Goal: Information Seeking & Learning: Learn about a topic

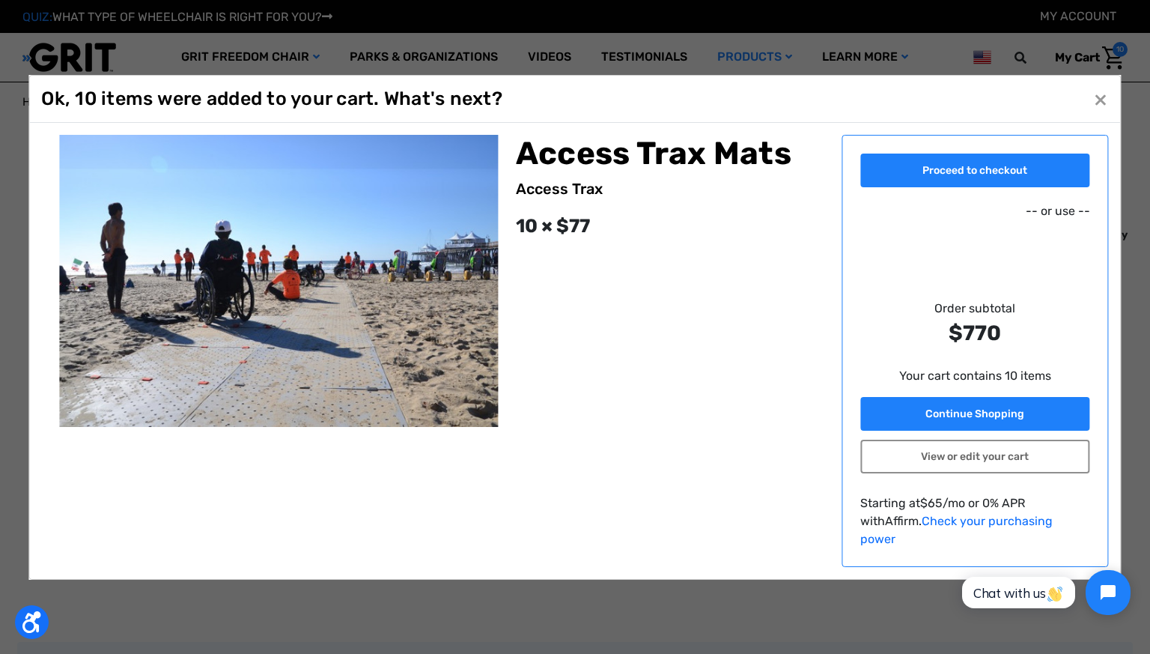
click at [1107, 108] on button "Close ×" at bounding box center [1101, 99] width 24 height 24
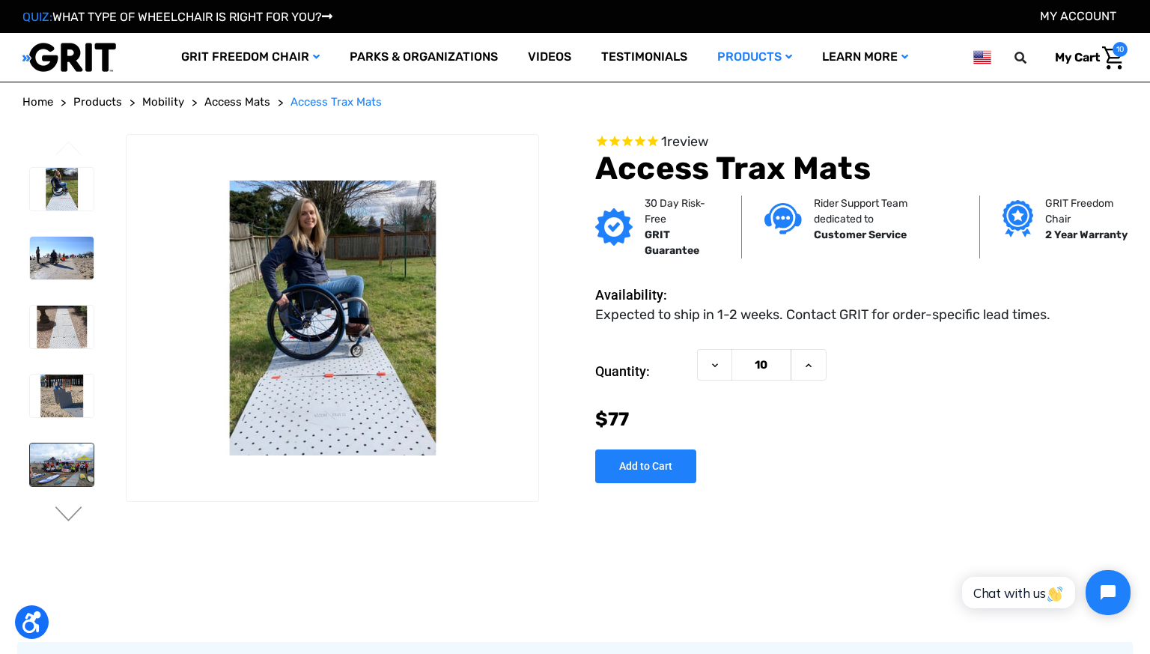
click at [64, 468] on img at bounding box center [62, 464] width 64 height 43
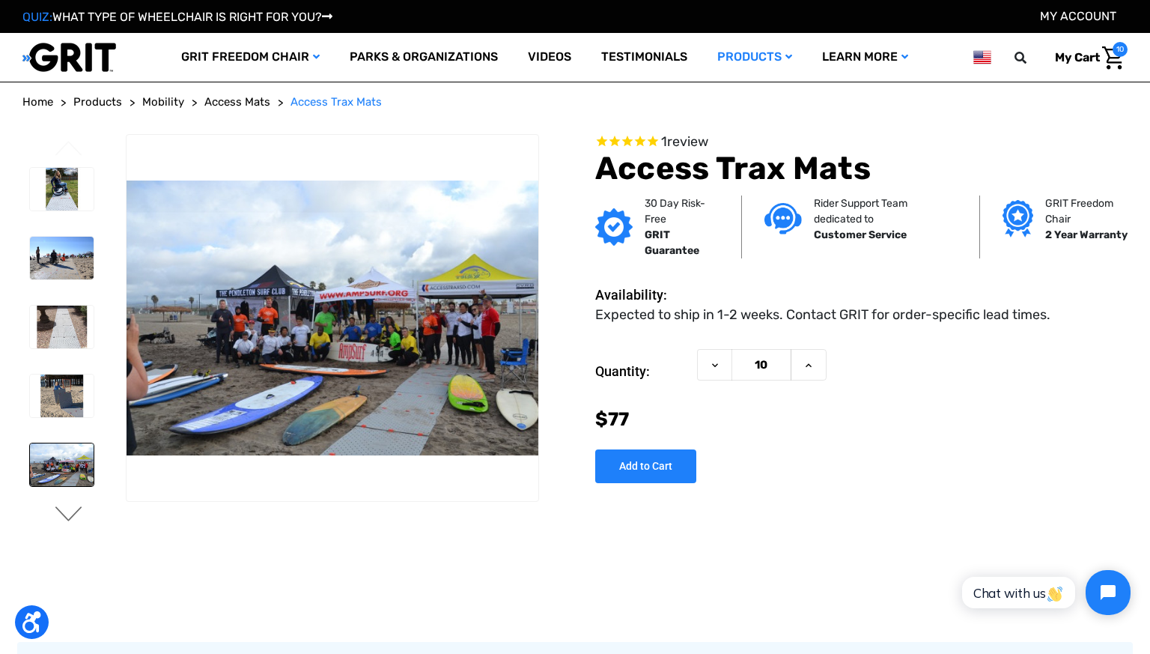
click at [68, 514] on button "Next" at bounding box center [68, 515] width 31 height 18
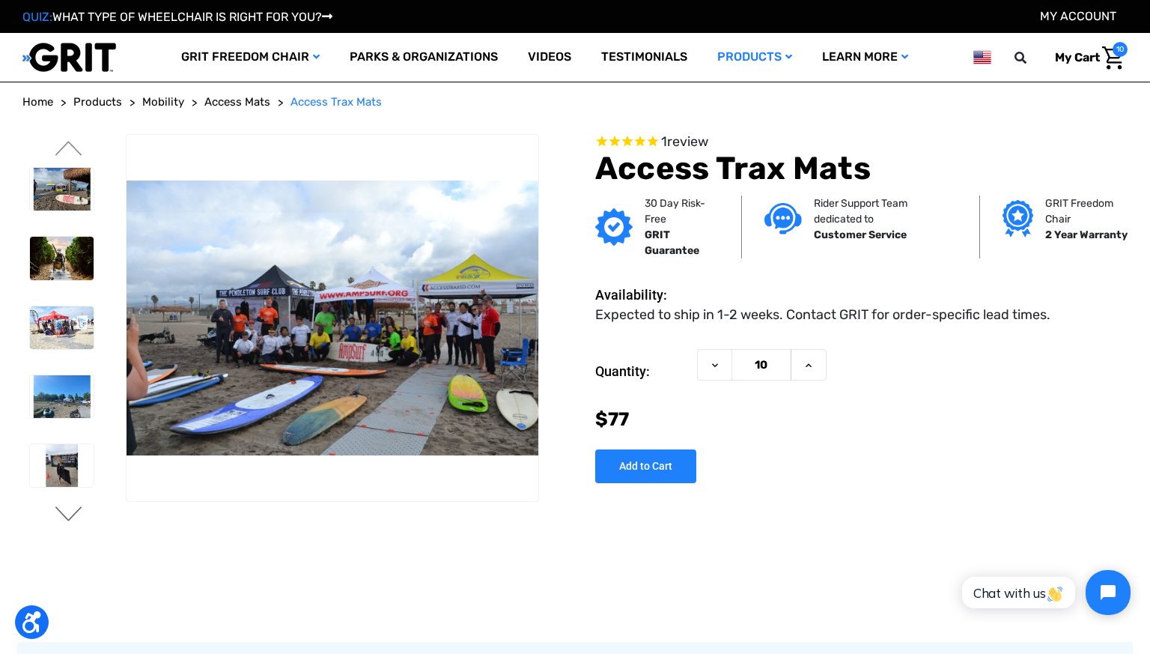
click at [68, 509] on button "Next" at bounding box center [68, 515] width 31 height 18
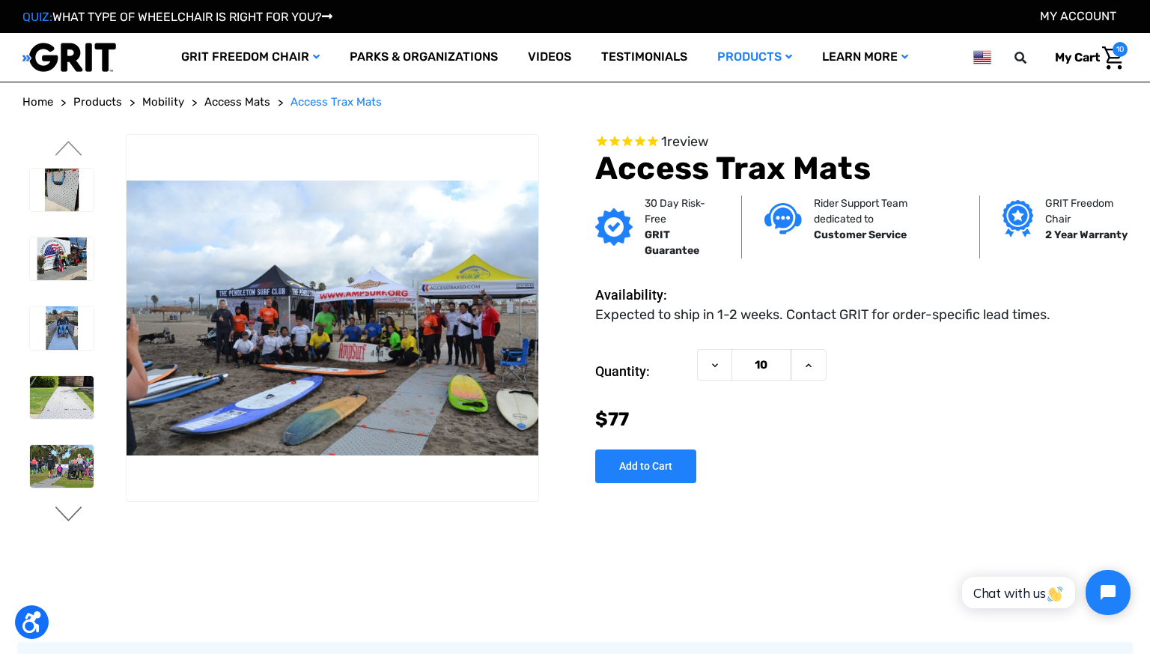
click at [68, 509] on button "Next" at bounding box center [68, 515] width 31 height 18
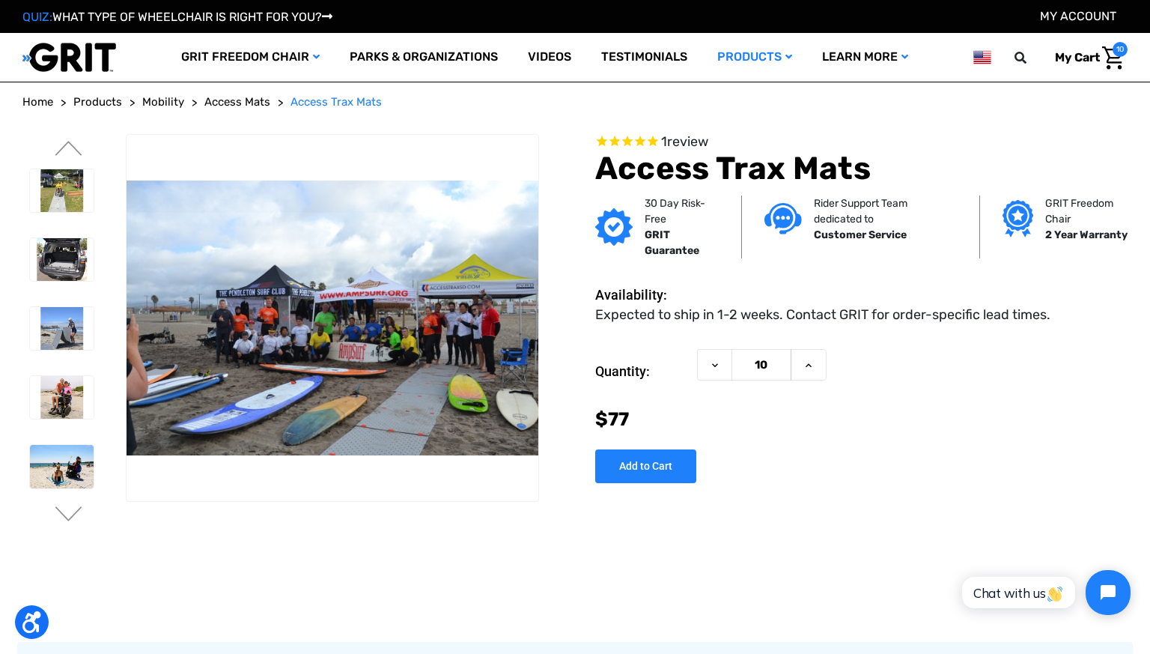
click at [67, 504] on div at bounding box center [60, 92] width 77 height 1930
click at [65, 513] on button "Next" at bounding box center [68, 515] width 31 height 18
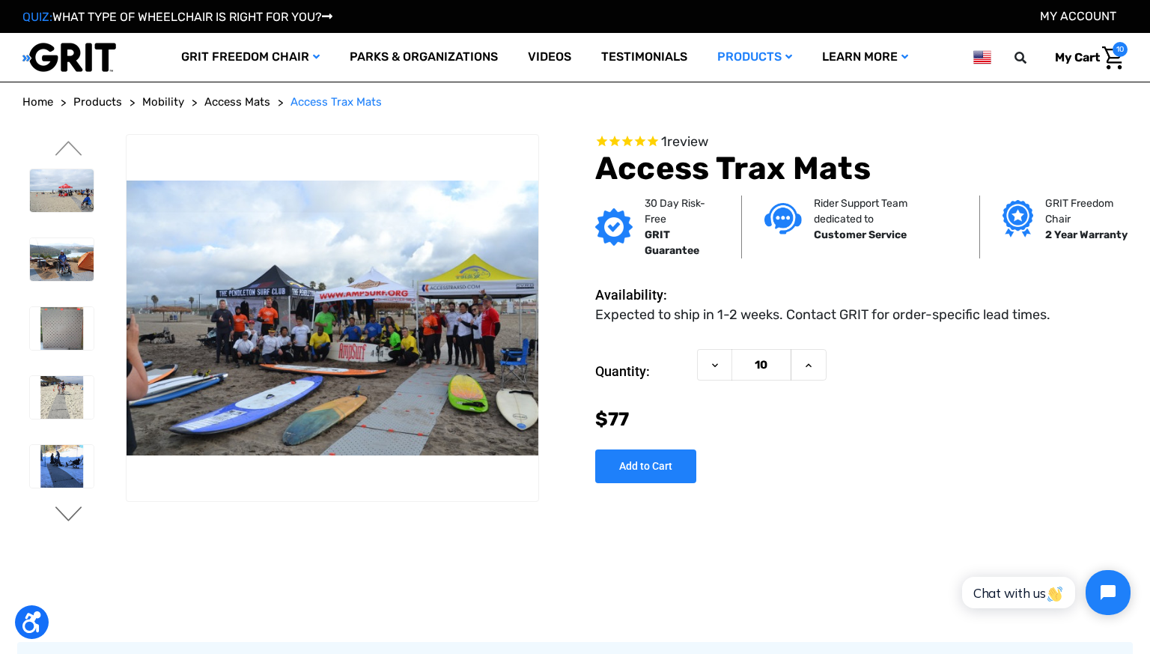
click at [58, 516] on button "Next" at bounding box center [68, 515] width 31 height 18
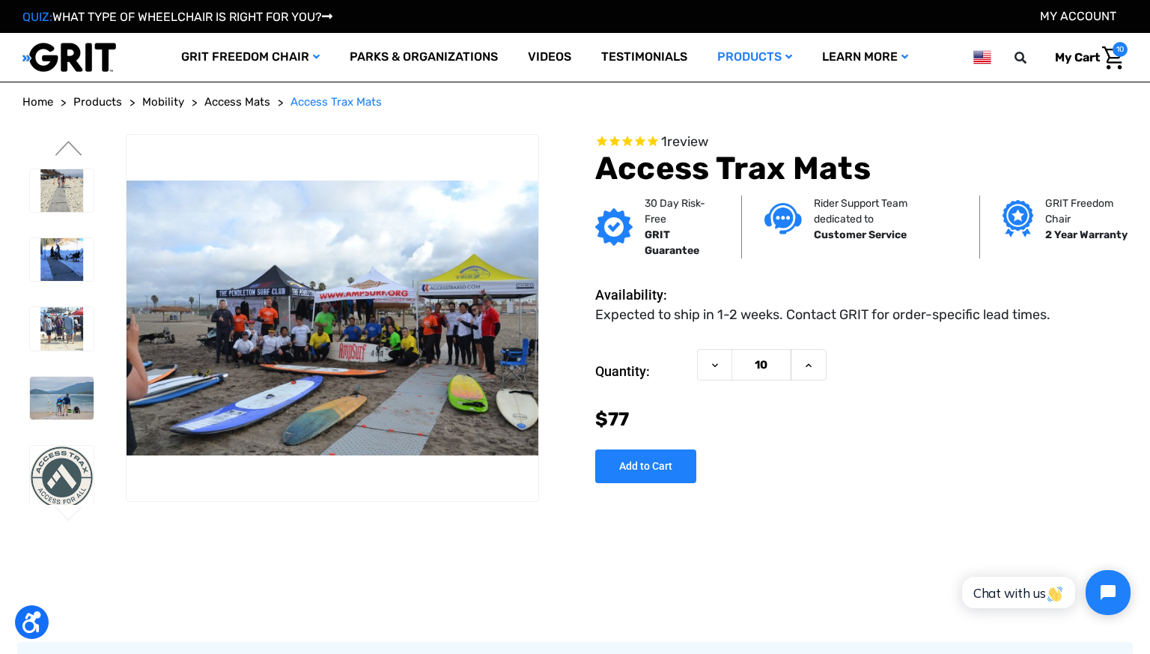
click at [58, 514] on button "Next" at bounding box center [68, 515] width 31 height 18
click at [67, 145] on button "Previous" at bounding box center [68, 150] width 31 height 18
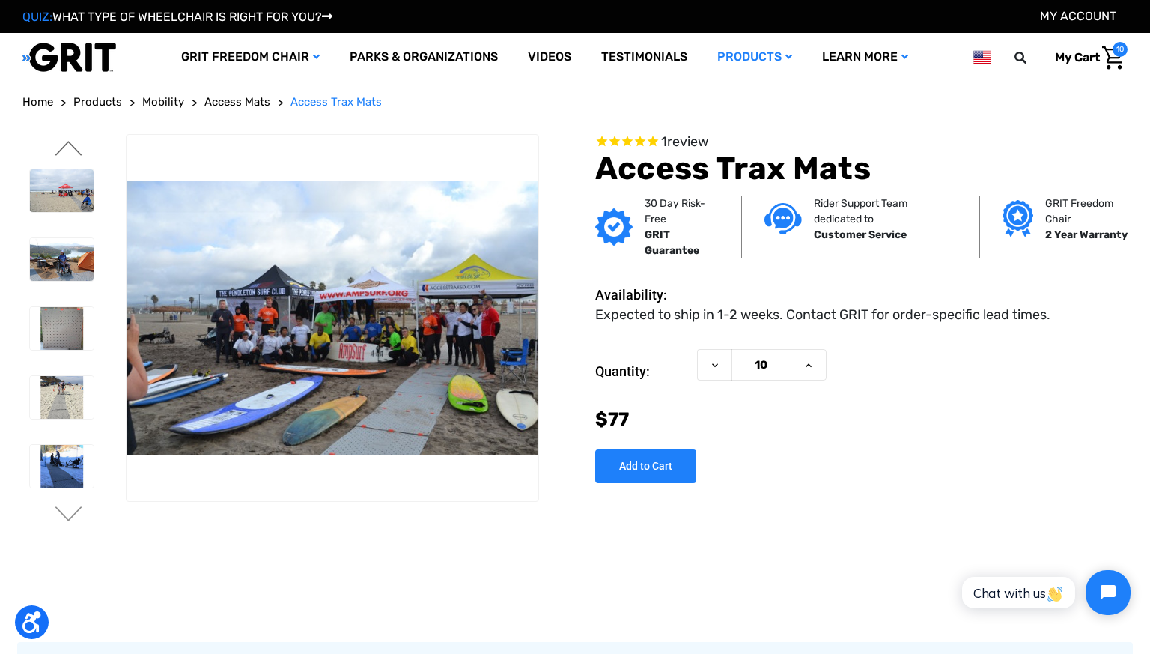
click at [67, 145] on button "Previous" at bounding box center [68, 150] width 31 height 18
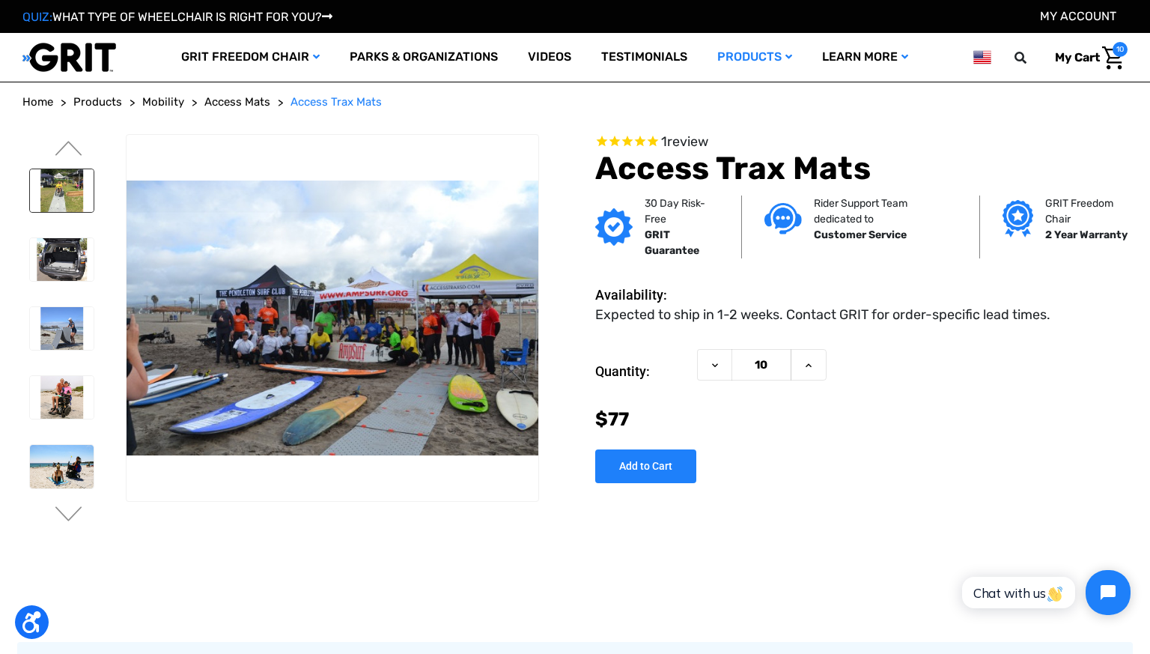
click at [66, 184] on img at bounding box center [62, 190] width 64 height 43
